Goal: Find specific page/section: Find specific page/section

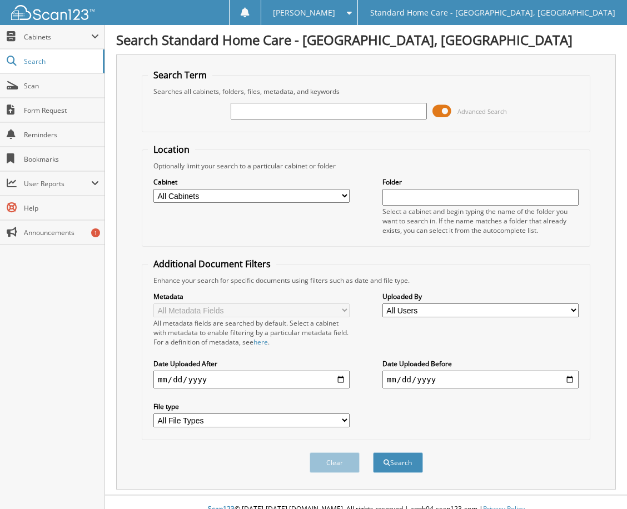
click at [279, 107] on input "text" at bounding box center [329, 111] width 196 height 17
type input "tyjane"
click at [404, 461] on button "Search" at bounding box center [398, 462] width 50 height 21
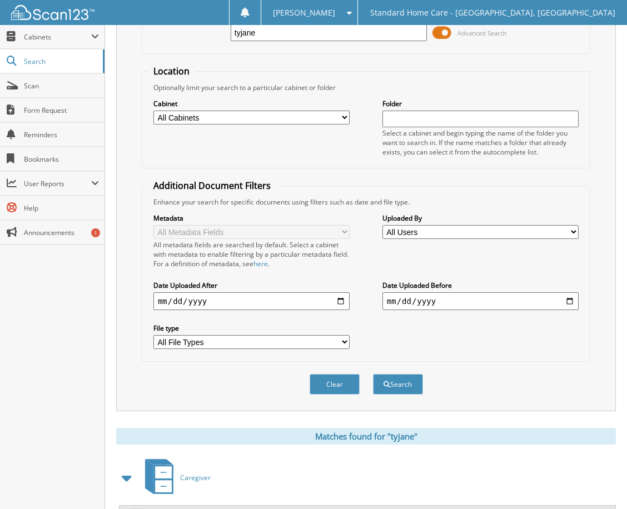
scroll to position [131, 0]
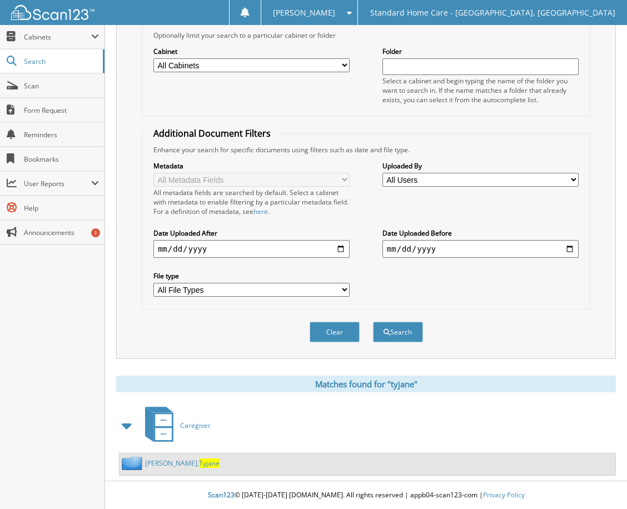
click at [199, 463] on span "Tyjane" at bounding box center [209, 462] width 21 height 9
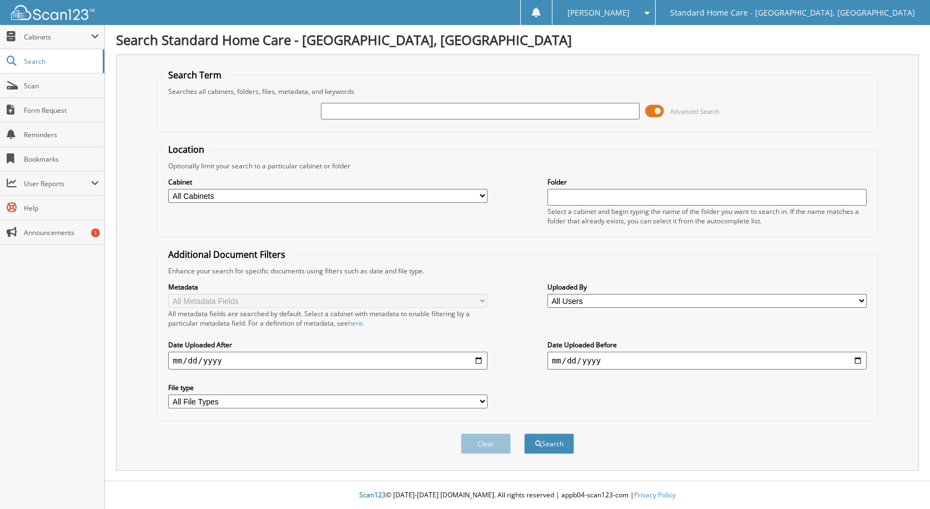
click at [508, 114] on input "text" at bounding box center [480, 111] width 319 height 17
type input "savannah"
click at [556, 445] on button "Search" at bounding box center [549, 443] width 50 height 21
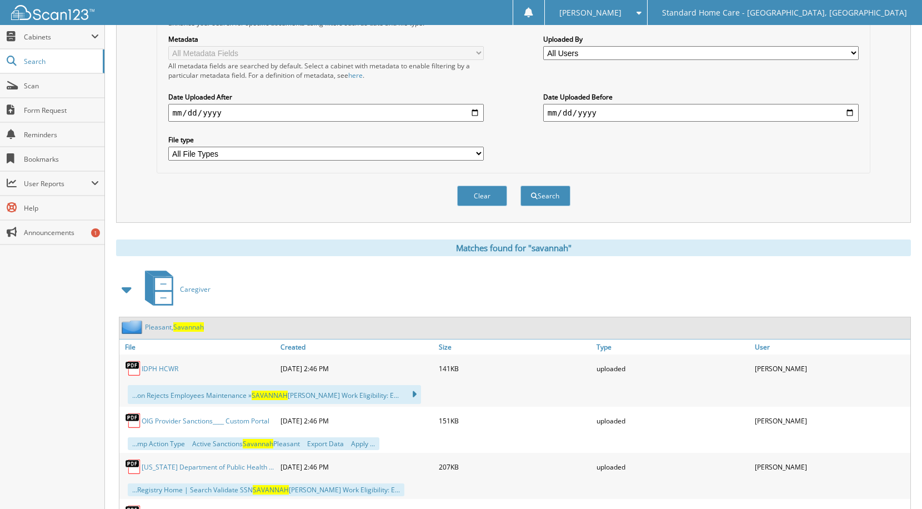
scroll to position [278, 0]
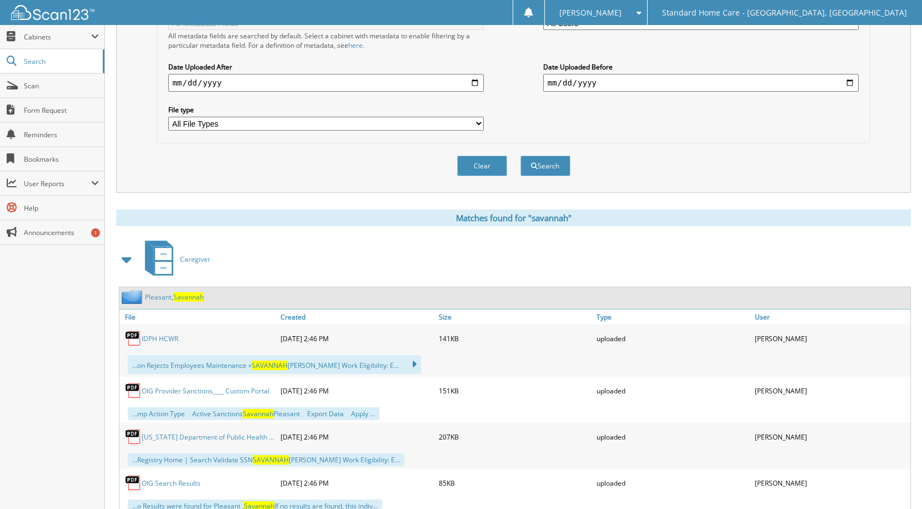
click at [186, 298] on span "Savannah" at bounding box center [188, 296] width 31 height 9
